Goal: Task Accomplishment & Management: Use online tool/utility

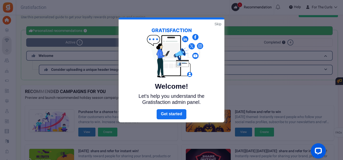
scroll to position [10, 0]
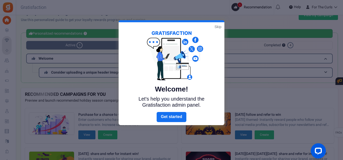
click at [219, 25] on link "Skip" at bounding box center [218, 26] width 7 height 5
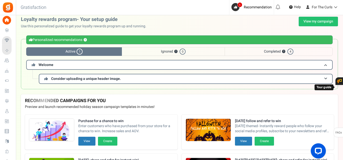
scroll to position [0, 0]
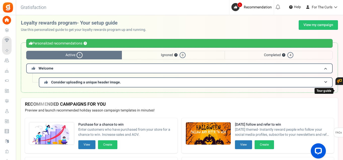
click at [314, 18] on div "Under maintenance we will be back soon We apologize for any inconvenience. The …" at bounding box center [179, 69] width 327 height 109
click at [314, 24] on link "View my campaign" at bounding box center [318, 25] width 39 height 10
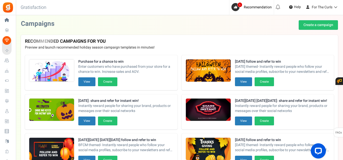
scroll to position [110, 0]
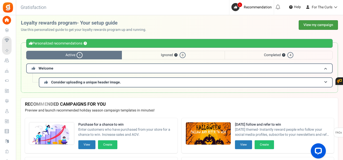
drag, startPoint x: 317, startPoint y: 25, endPoint x: 299, endPoint y: 24, distance: 18.4
click at [317, 25] on link "View my campaign" at bounding box center [318, 25] width 39 height 10
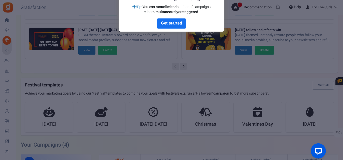
scroll to position [9, 0]
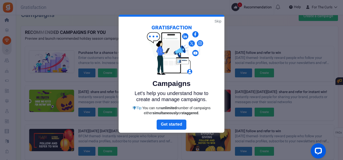
click at [216, 23] on link "Skip" at bounding box center [218, 21] width 7 height 5
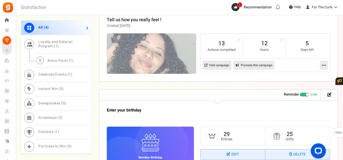
scroll to position [403, 0]
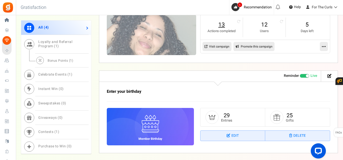
click at [225, 25] on link "13" at bounding box center [222, 25] width 33 height 8
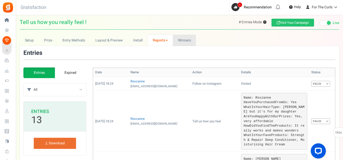
click at [182, 42] on span "Winners" at bounding box center [184, 40] width 13 height 5
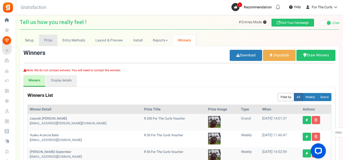
click at [47, 41] on link "Prize" at bounding box center [48, 40] width 18 height 11
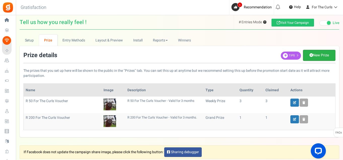
click at [320, 55] on link "New Prize" at bounding box center [319, 55] width 33 height 11
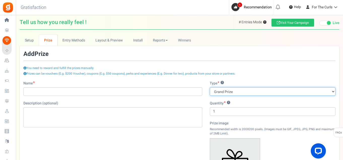
click at [220, 92] on select "Grand Prize Daily Prize Weekly Prize Monthly Prize" at bounding box center [273, 91] width 126 height 9
select select "weekly"
click at [210, 87] on select "Grand Prize Daily Prize Weekly Prize Monthly Prize" at bounding box center [273, 91] width 126 height 9
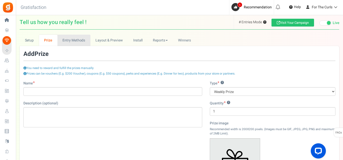
click at [76, 41] on link "Entry Methods" at bounding box center [73, 40] width 33 height 11
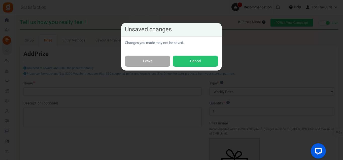
click at [47, 39] on div "Unsaved changes Changes you made may not be saved. Leave Cancel" at bounding box center [171, 80] width 343 height 160
click at [143, 57] on link "Leave" at bounding box center [147, 60] width 45 height 11
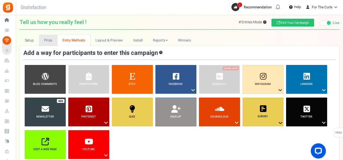
click at [50, 41] on link "Prize" at bounding box center [48, 40] width 18 height 11
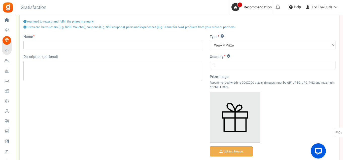
scroll to position [123, 0]
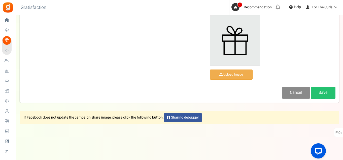
click at [296, 94] on link "Cancel" at bounding box center [296, 92] width 28 height 12
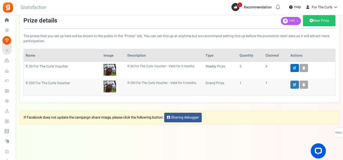
click at [295, 68] on icon at bounding box center [294, 67] width 3 height 3
type input "R 50 For The Curls Voucher"
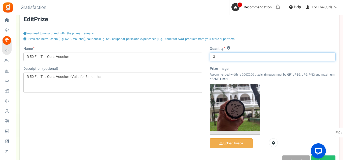
drag, startPoint x: 222, startPoint y: 57, endPoint x: 172, endPoint y: 48, distance: 50.6
click at [195, 53] on div "Name R 50 For The Curls Voucher Description (optional) R 50 For The Curls Vouch…" at bounding box center [180, 106] width 320 height 121
type input "4"
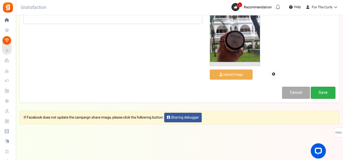
click at [327, 87] on link "Save" at bounding box center [323, 92] width 25 height 12
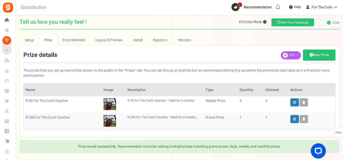
scroll to position [0, 0]
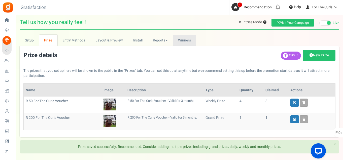
click at [185, 40] on span "Winners" at bounding box center [184, 40] width 13 height 5
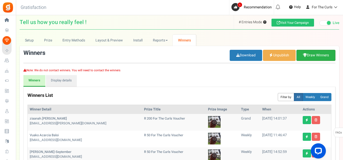
click at [315, 54] on link "Draw Winners" at bounding box center [316, 55] width 39 height 11
select select "random"
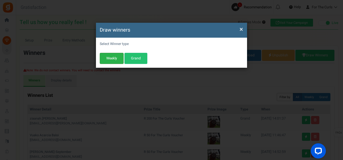
click at [115, 58] on button "Weekly" at bounding box center [112, 58] width 24 height 11
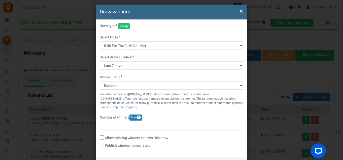
scroll to position [42, 0]
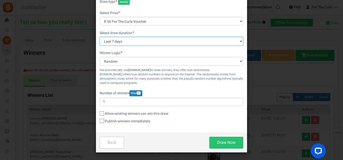
click at [114, 40] on select "All time Today Yesterday The day before yesterday Last 7 days This week (Sun - …" at bounding box center [172, 41] width 144 height 9
click at [100, 37] on select "All time Today Yesterday The day before yesterday Last 7 days This week (Sun - …" at bounding box center [172, 41] width 144 height 9
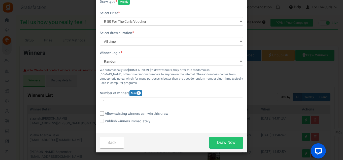
click at [225, 149] on div "Back Draw Now" at bounding box center [171, 142] width 151 height 20
click at [227, 143] on button "Draw Now" at bounding box center [226, 142] width 34 height 12
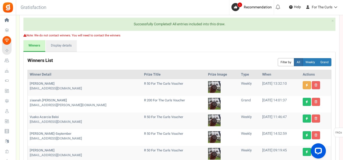
scroll to position [101, 0]
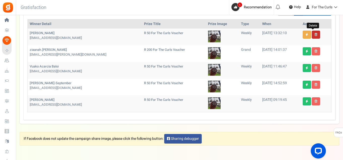
click at [315, 34] on icon at bounding box center [316, 34] width 3 height 3
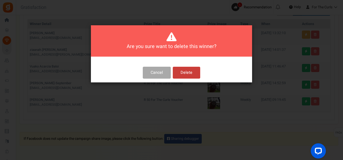
click at [184, 73] on button "Delete" at bounding box center [186, 73] width 27 height 12
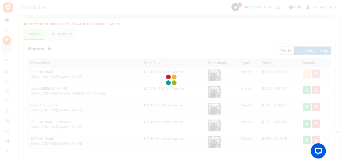
scroll to position [0, 0]
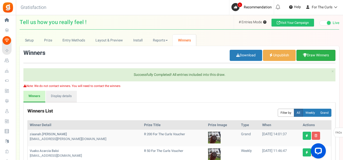
click at [310, 57] on link "Draw Winners" at bounding box center [316, 55] width 39 height 11
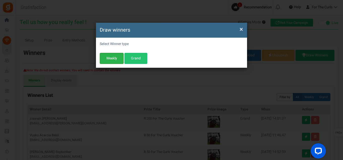
click at [112, 58] on button "Weekly" at bounding box center [112, 58] width 24 height 11
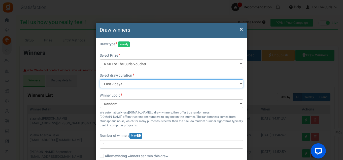
click at [117, 83] on select "All time Today Yesterday The day before yesterday Last 7 days This week (Sun - …" at bounding box center [172, 83] width 144 height 9
click at [100, 79] on select "All time Today Yesterday The day before yesterday Last 7 days This week (Sun - …" at bounding box center [172, 83] width 144 height 9
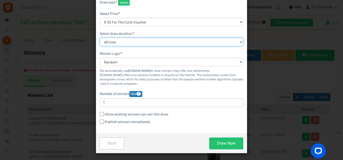
scroll to position [42, 0]
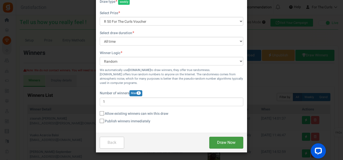
click at [222, 144] on button "Draw Now" at bounding box center [226, 142] width 34 height 12
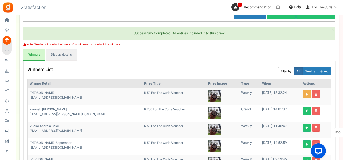
scroll to position [50, 0]
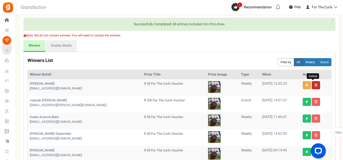
click at [315, 86] on link at bounding box center [316, 85] width 8 height 8
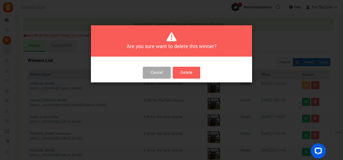
drag, startPoint x: 184, startPoint y: 74, endPoint x: 197, endPoint y: 79, distance: 13.6
click at [184, 74] on button "Delete" at bounding box center [186, 73] width 27 height 12
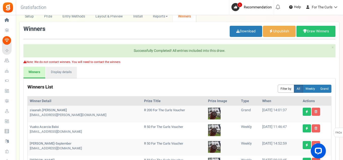
scroll to position [0, 0]
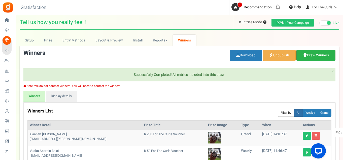
click at [320, 55] on link "Draw Winners" at bounding box center [316, 55] width 39 height 11
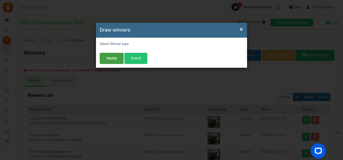
drag, startPoint x: 108, startPoint y: 57, endPoint x: 128, endPoint y: 62, distance: 20.9
click at [108, 58] on button "Weekly" at bounding box center [112, 58] width 24 height 11
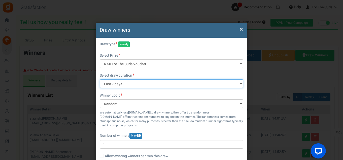
drag, startPoint x: 114, startPoint y: 82, endPoint x: 124, endPoint y: 87, distance: 10.6
click at [114, 82] on select "All time Today Yesterday The day before yesterday Last 7 days This week (Sun - …" at bounding box center [172, 83] width 144 height 9
click at [100, 79] on select "All time Today Yesterday The day before yesterday Last 7 days This week (Sun - …" at bounding box center [172, 83] width 144 height 9
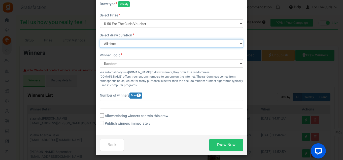
scroll to position [42, 0]
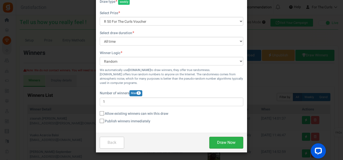
click at [224, 141] on button "Draw Now" at bounding box center [226, 142] width 34 height 12
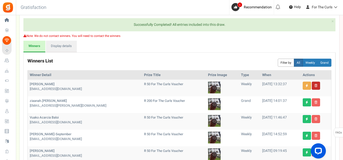
scroll to position [50, 0]
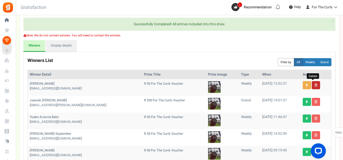
click at [315, 84] on icon at bounding box center [316, 84] width 3 height 3
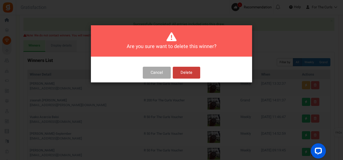
click at [184, 76] on button "Delete" at bounding box center [186, 73] width 27 height 12
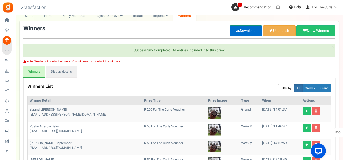
scroll to position [0, 0]
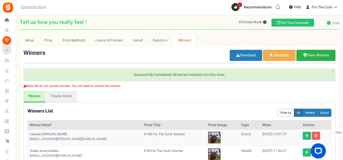
click at [315, 54] on link "Draw Winners" at bounding box center [316, 55] width 39 height 11
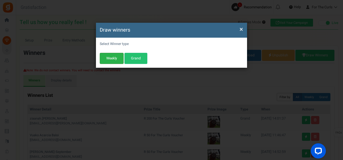
click at [114, 58] on button "Weekly" at bounding box center [112, 58] width 24 height 11
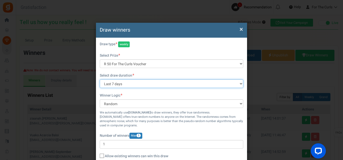
click at [117, 84] on select "All time Today Yesterday The day before yesterday Last 7 days This week (Sun - …" at bounding box center [172, 83] width 144 height 9
click at [100, 79] on select "All time Today Yesterday The day before yesterday Last 7 days This week (Sun - …" at bounding box center [172, 83] width 144 height 9
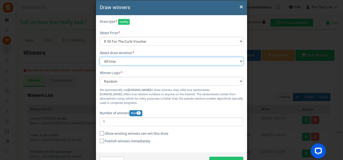
scroll to position [42, 0]
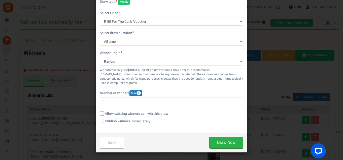
click at [225, 144] on button "Draw Now" at bounding box center [226, 142] width 34 height 12
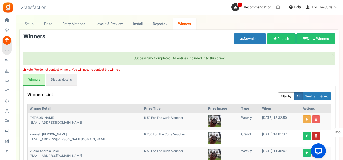
scroll to position [25, 0]
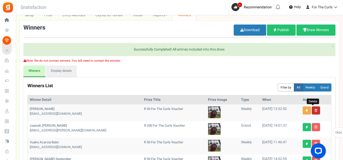
click at [314, 112] on link at bounding box center [316, 110] width 8 height 8
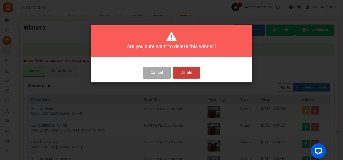
click at [186, 73] on button "Delete" at bounding box center [186, 73] width 27 height 12
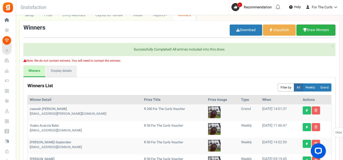
click at [306, 30] on icon at bounding box center [305, 30] width 4 height 4
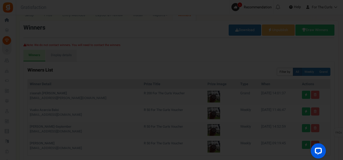
scroll to position [0, 0]
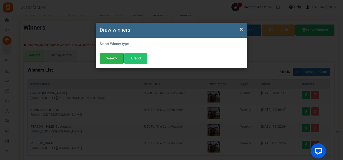
click at [112, 57] on button "Weekly" at bounding box center [112, 58] width 24 height 11
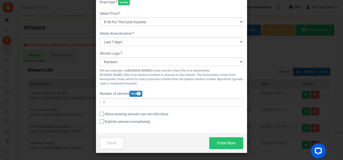
scroll to position [42, 0]
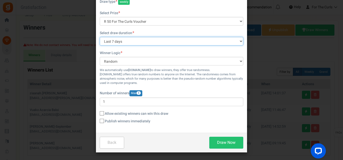
click at [114, 44] on select "All time Today Yesterday The day before yesterday Last 7 days This week (Sun - …" at bounding box center [172, 41] width 144 height 9
select select "all"
click at [100, 37] on select "All time Today Yesterday The day before yesterday Last 7 days This week (Sun - …" at bounding box center [172, 41] width 144 height 9
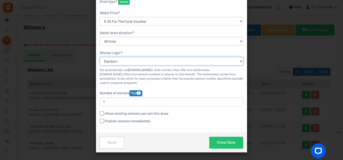
click at [118, 62] on select "Random Manual" at bounding box center [172, 61] width 144 height 9
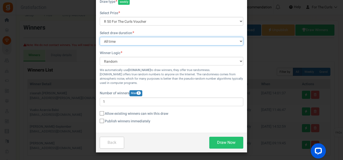
click at [145, 44] on select "All time Today Yesterday The day before yesterday Last 7 days This week (Sun - …" at bounding box center [172, 41] width 144 height 9
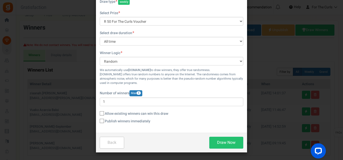
click at [156, 30] on section "Draw type weekly Select Prize R 50 For The Curls Voucher We don't have enough p…" at bounding box center [172, 61] width 144 height 125
click at [225, 142] on button "Draw Now" at bounding box center [226, 142] width 34 height 12
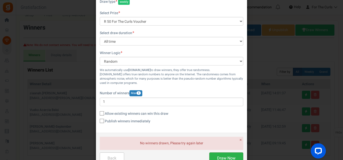
click at [214, 154] on button "Draw Now" at bounding box center [226, 158] width 34 height 12
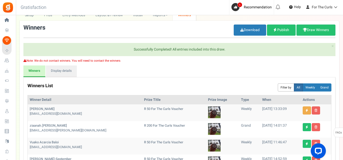
scroll to position [76, 0]
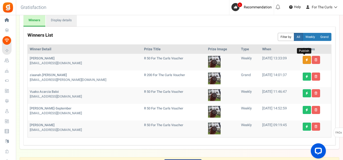
click at [306, 59] on icon at bounding box center [307, 59] width 3 height 3
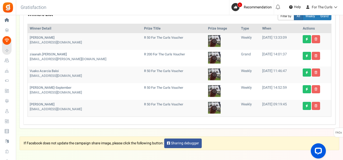
scroll to position [72, 0]
